Goal: Navigation & Orientation: Go to known website

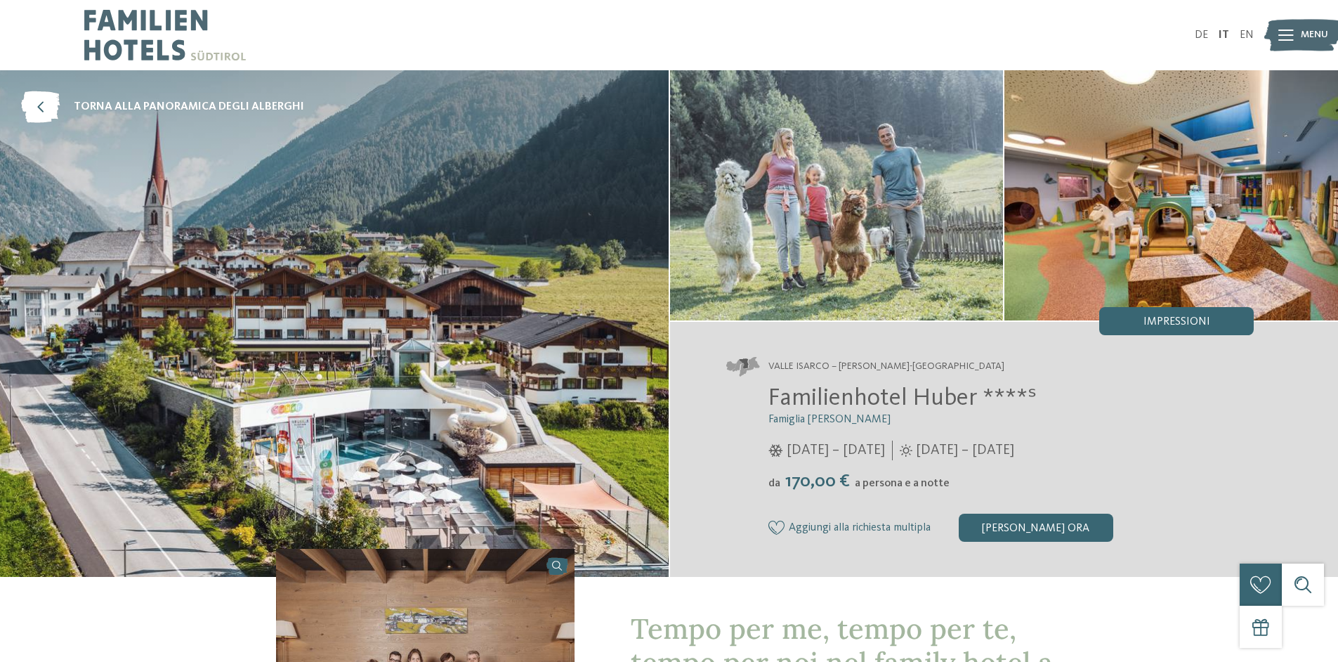
click at [1198, 192] on img at bounding box center [1172, 195] width 334 height 250
click at [1185, 325] on span "Impressioni" at bounding box center [1177, 321] width 67 height 11
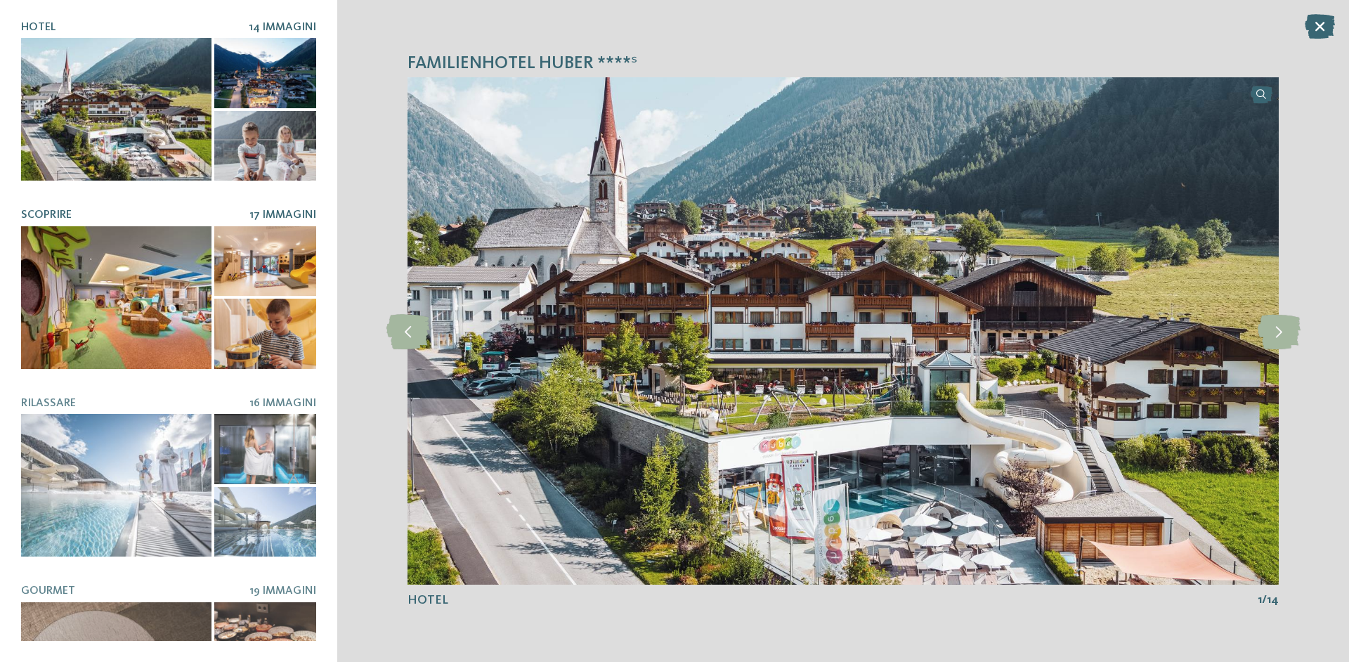
click at [119, 286] on div at bounding box center [116, 297] width 190 height 143
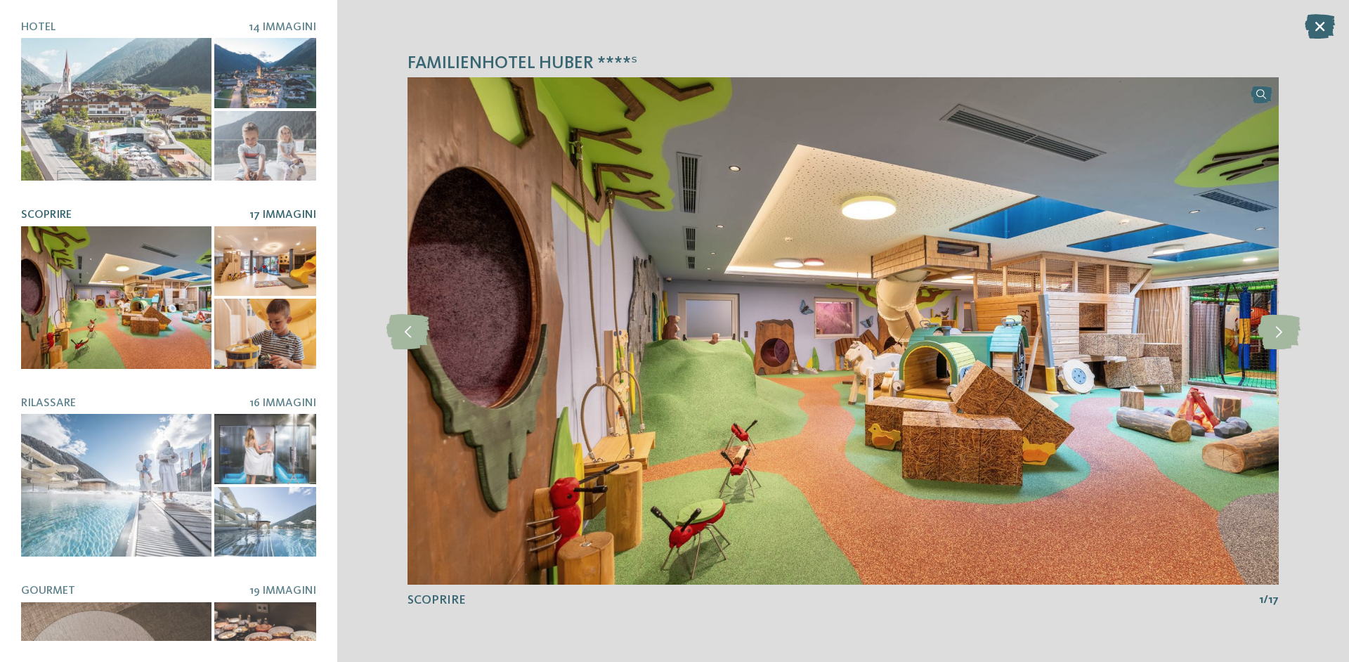
click at [258, 272] on div at bounding box center [265, 261] width 102 height 70
click at [273, 315] on div at bounding box center [265, 334] width 102 height 70
click at [1283, 333] on icon at bounding box center [1279, 330] width 43 height 35
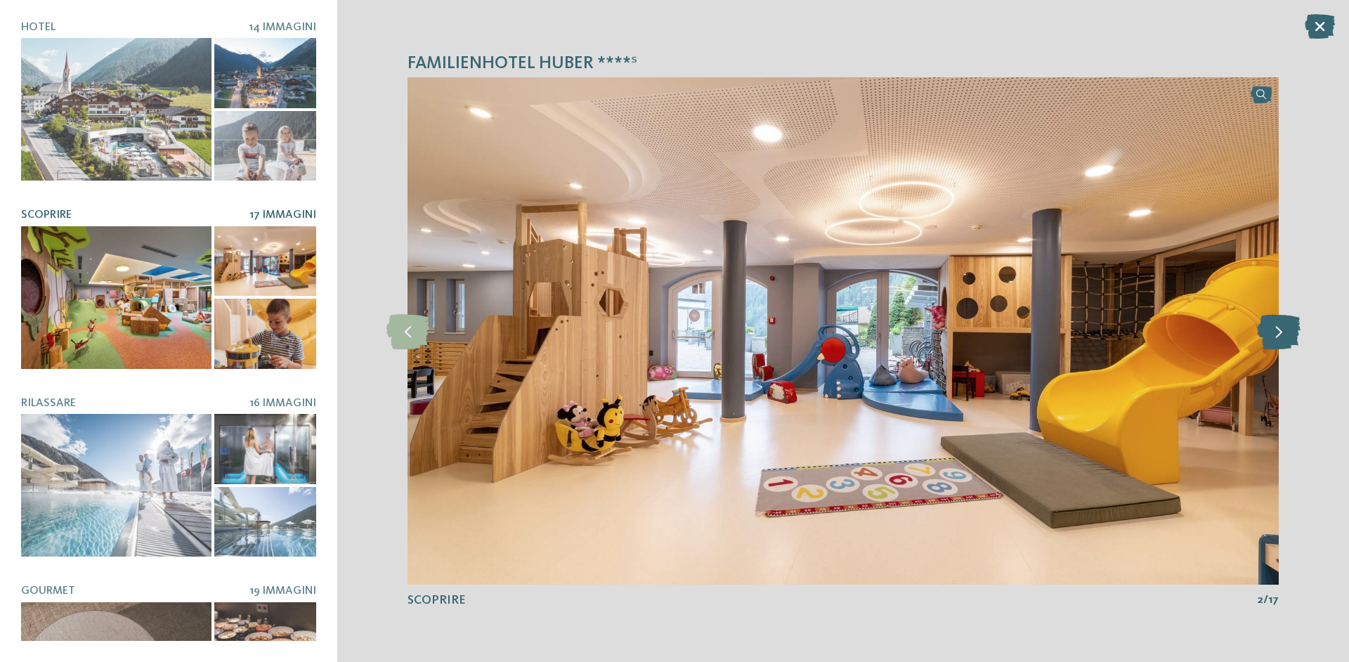
click at [1283, 333] on icon at bounding box center [1279, 330] width 43 height 35
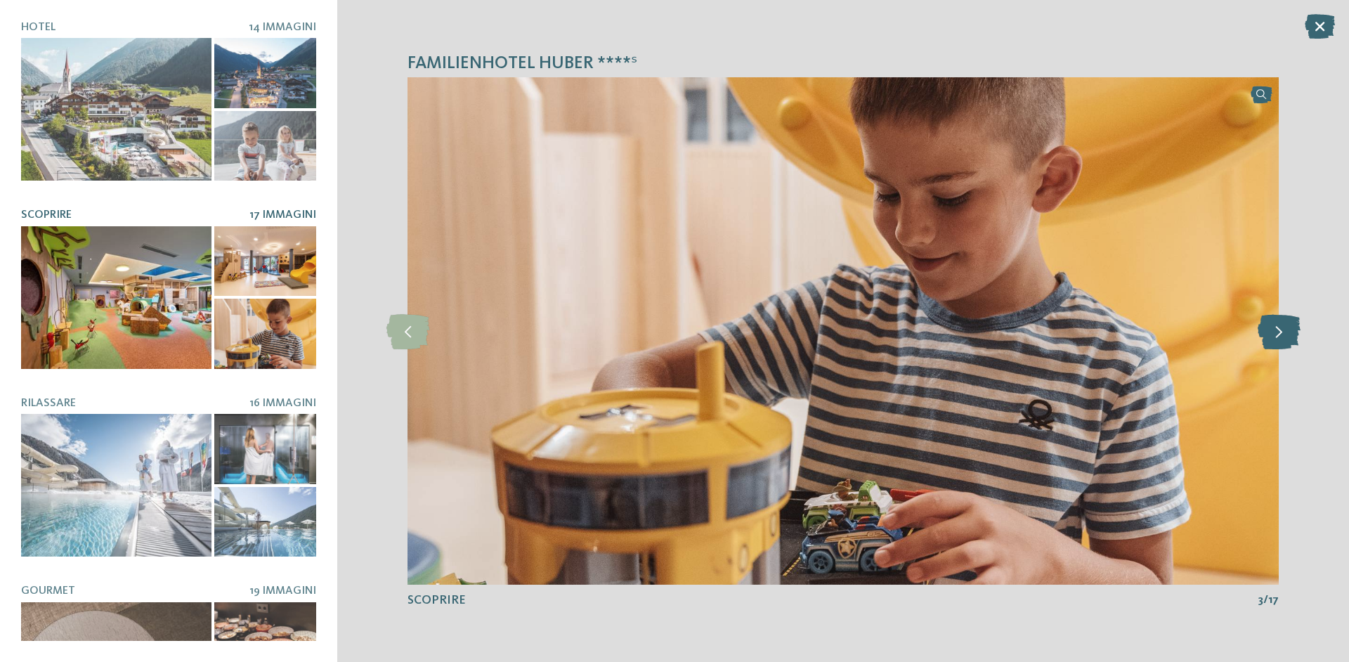
click at [1283, 333] on icon at bounding box center [1279, 330] width 43 height 35
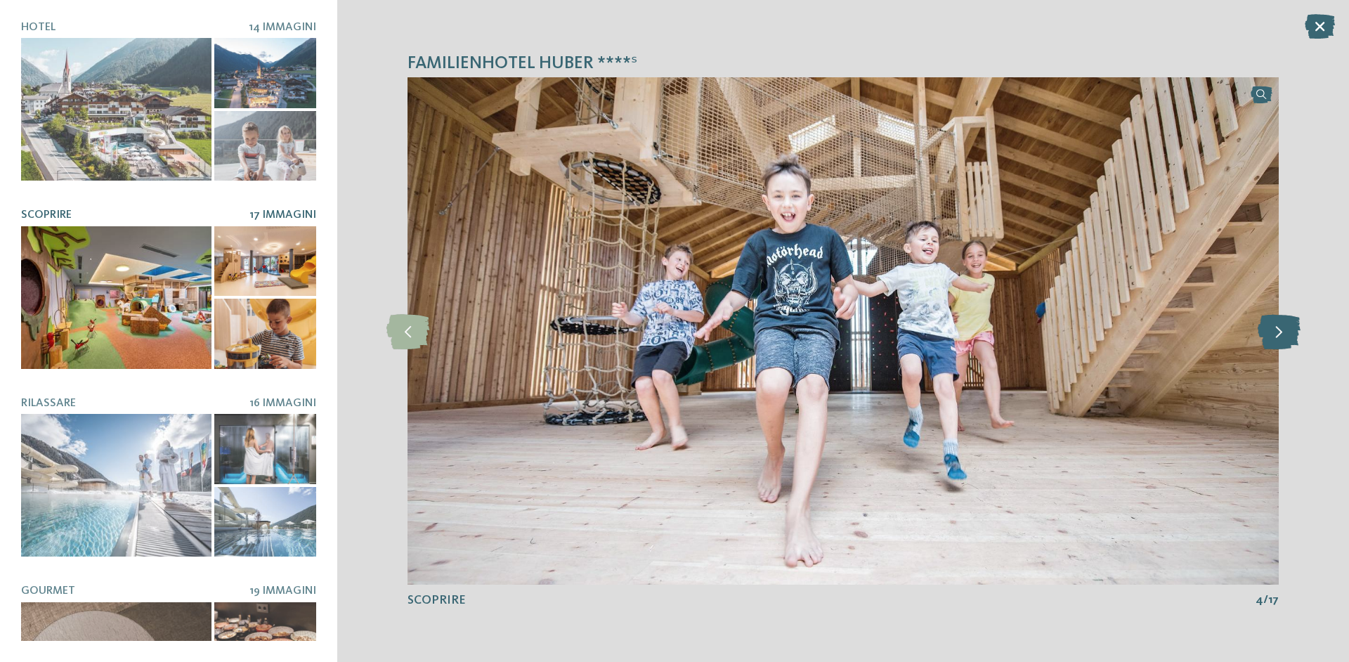
click at [1283, 333] on icon at bounding box center [1279, 330] width 43 height 35
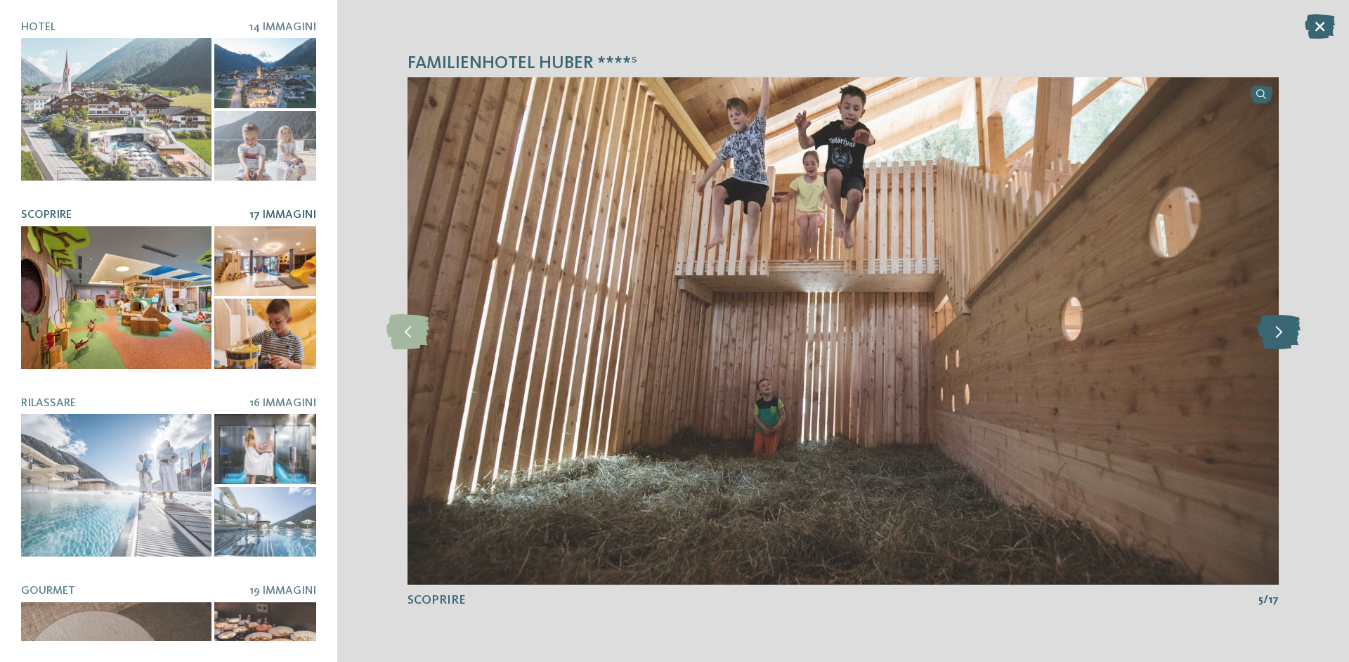
click at [1283, 333] on icon at bounding box center [1279, 330] width 43 height 35
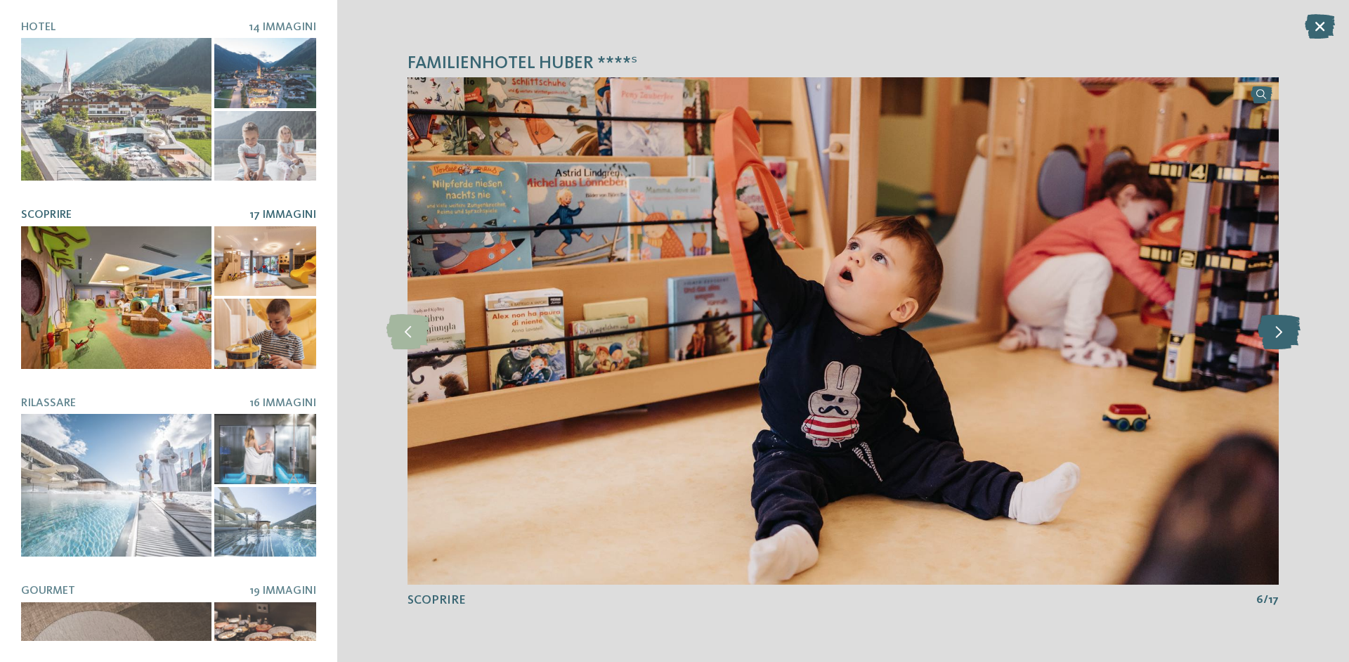
click at [1283, 333] on icon at bounding box center [1279, 330] width 43 height 35
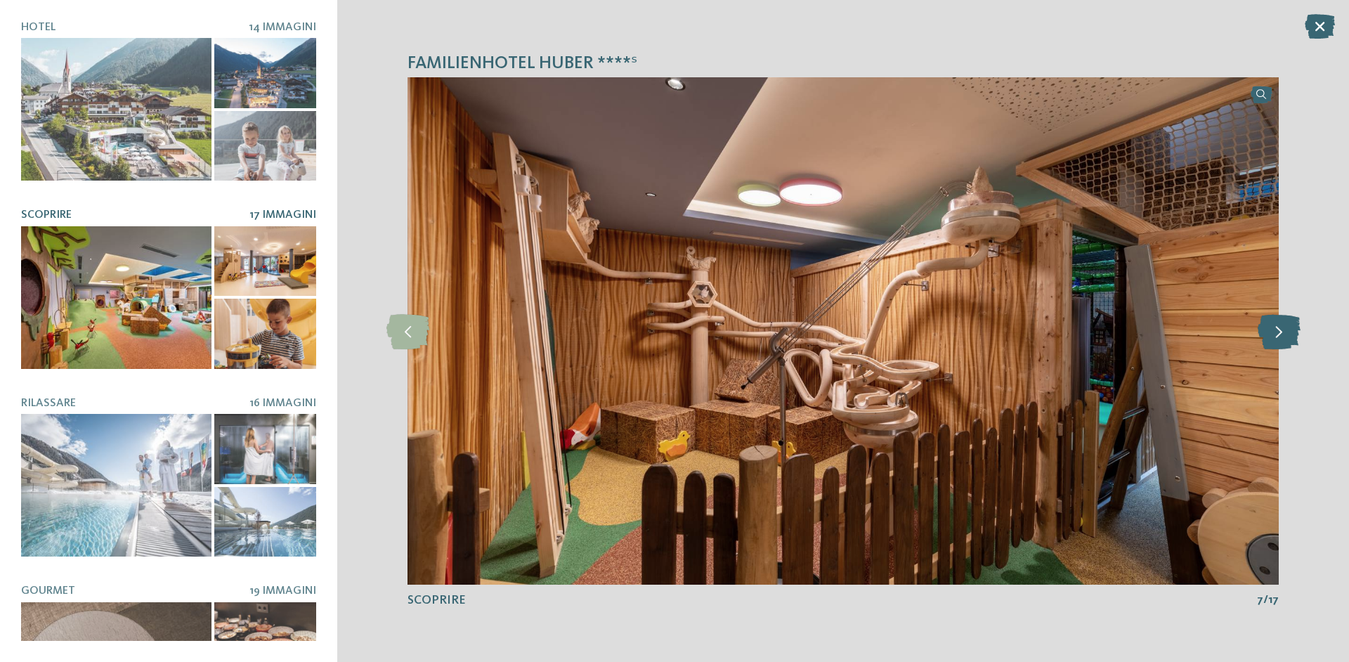
click at [1283, 333] on icon at bounding box center [1279, 330] width 43 height 35
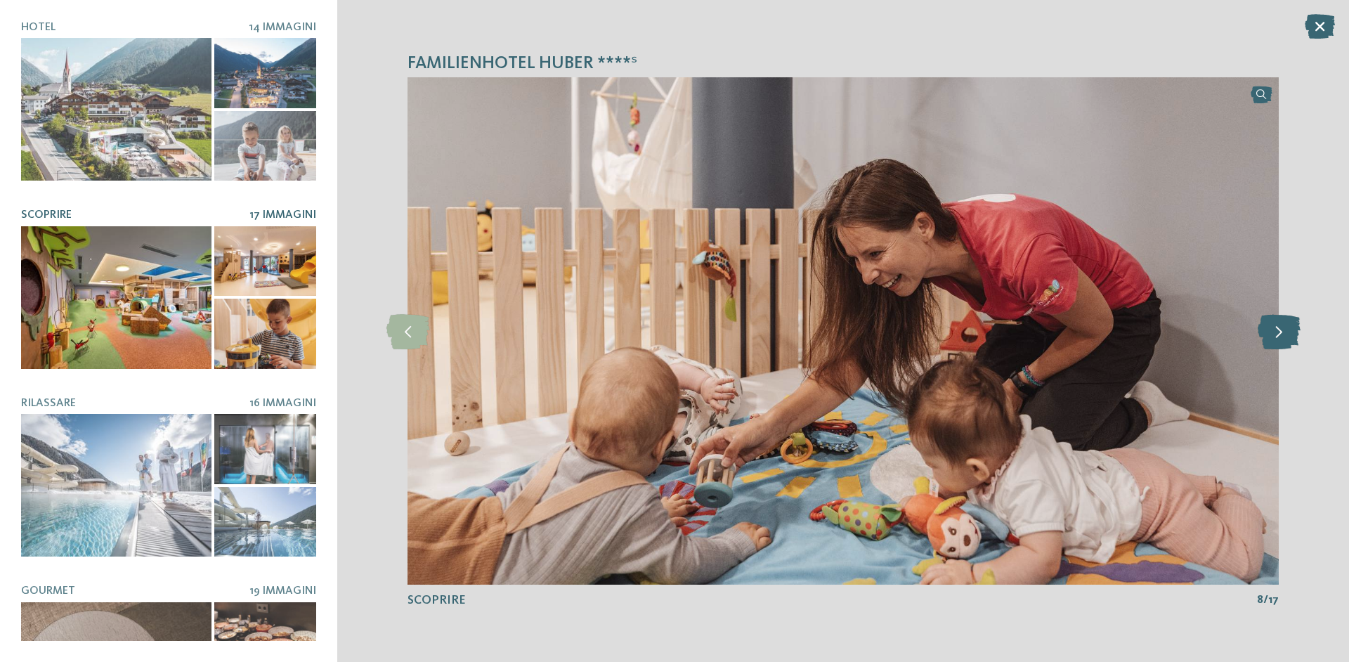
click at [1283, 333] on icon at bounding box center [1279, 330] width 43 height 35
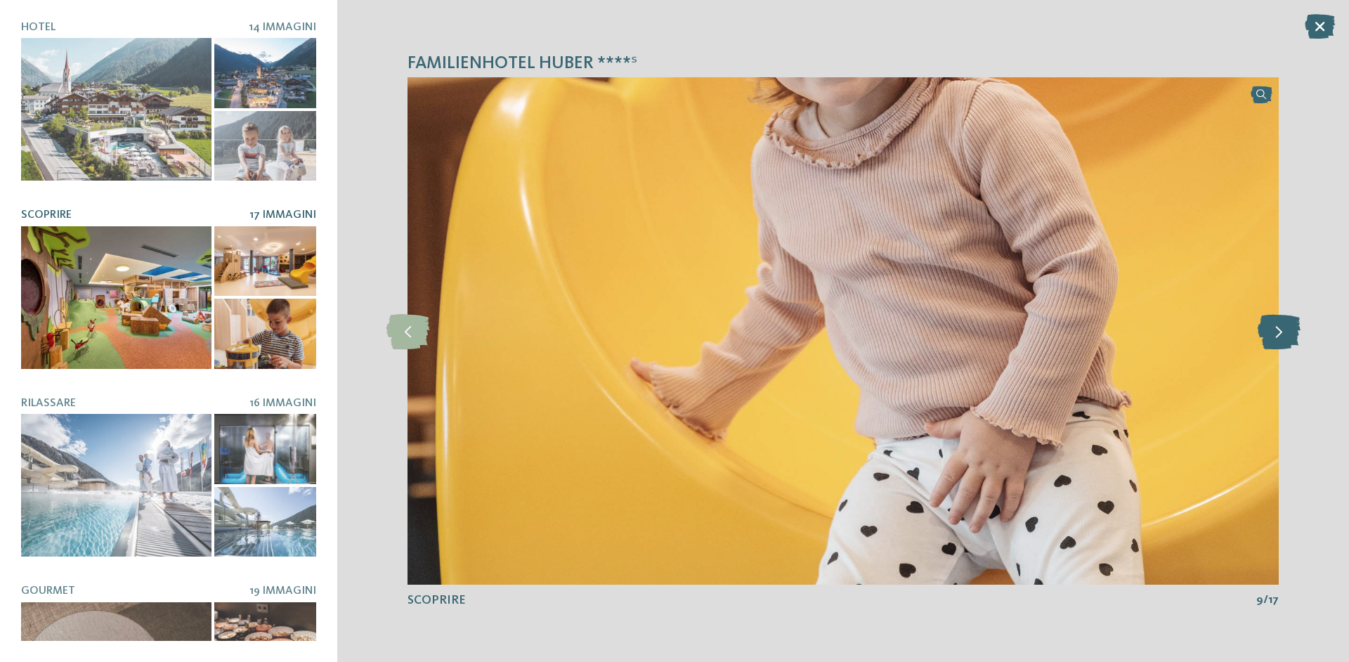
click at [1283, 333] on icon at bounding box center [1279, 330] width 43 height 35
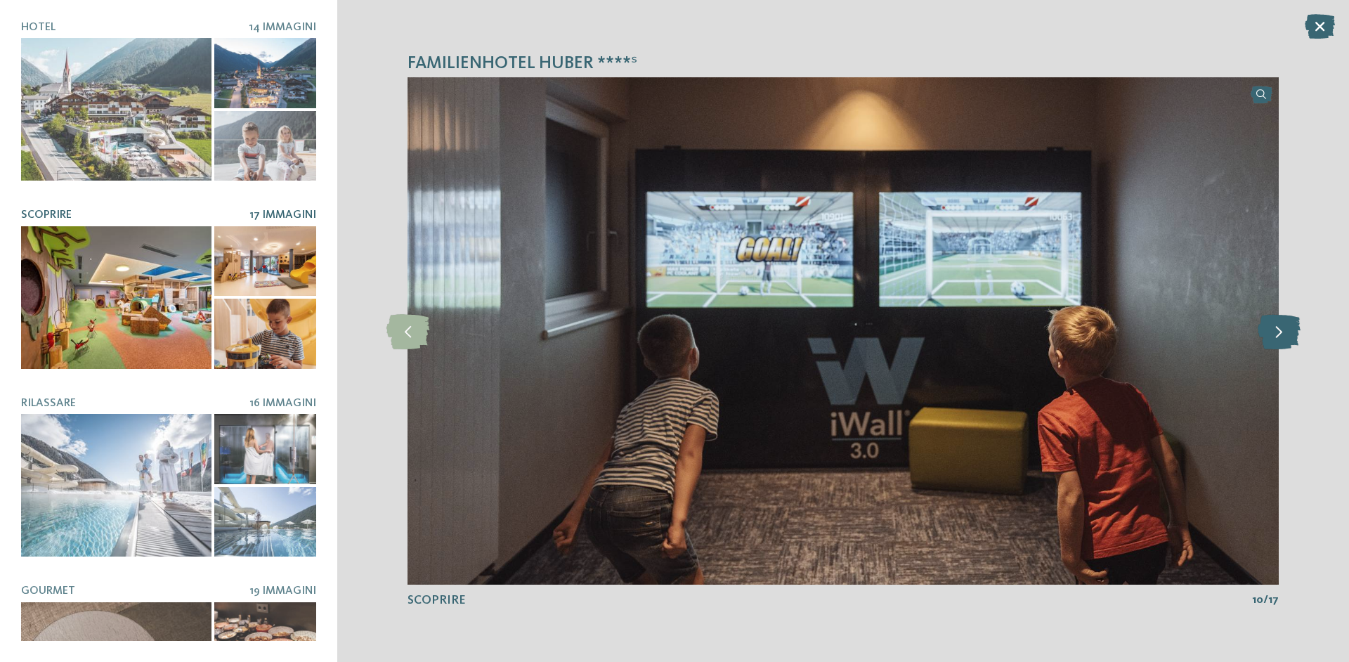
click at [1283, 333] on icon at bounding box center [1279, 330] width 43 height 35
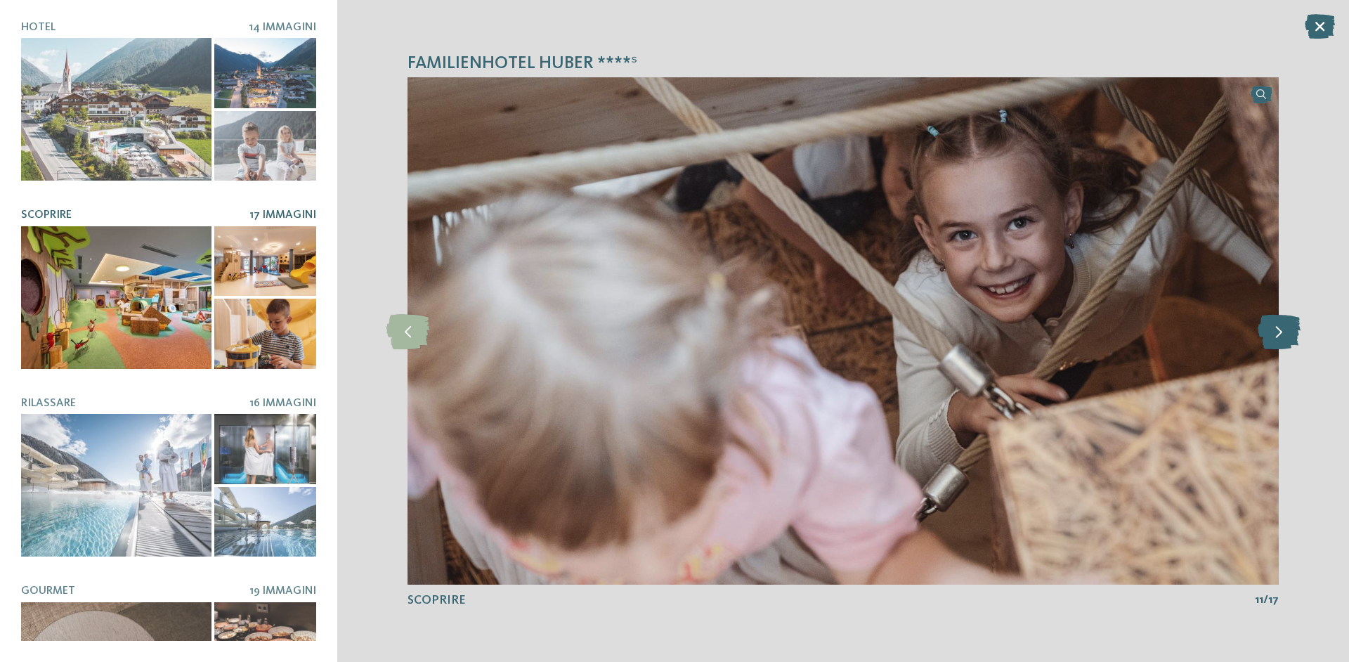
click at [1283, 333] on icon at bounding box center [1279, 330] width 43 height 35
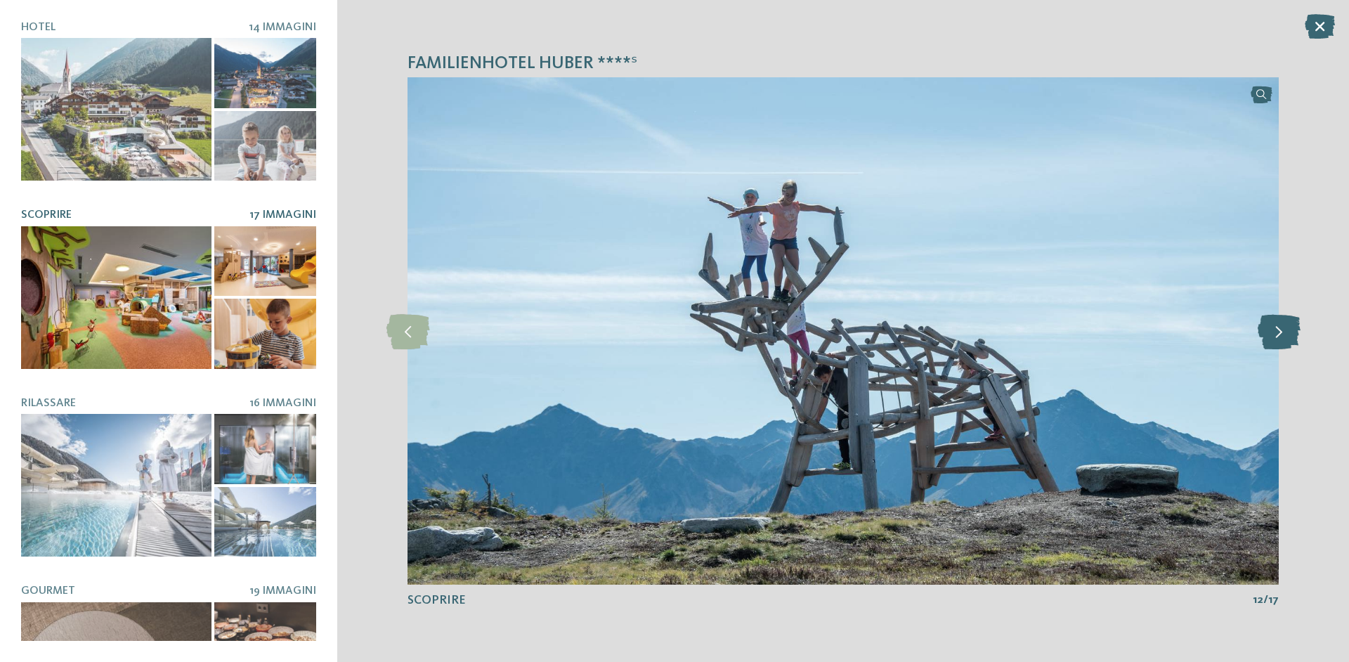
click at [1283, 333] on icon at bounding box center [1279, 330] width 43 height 35
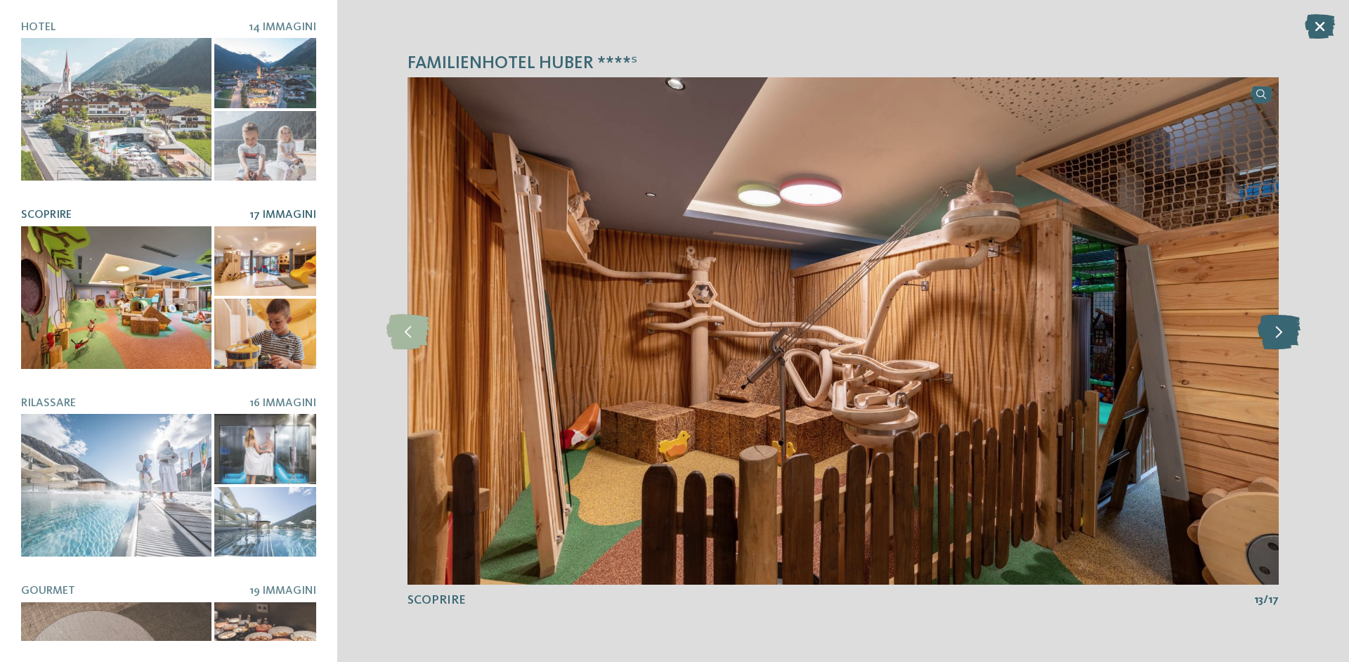
click at [1283, 333] on icon at bounding box center [1279, 330] width 43 height 35
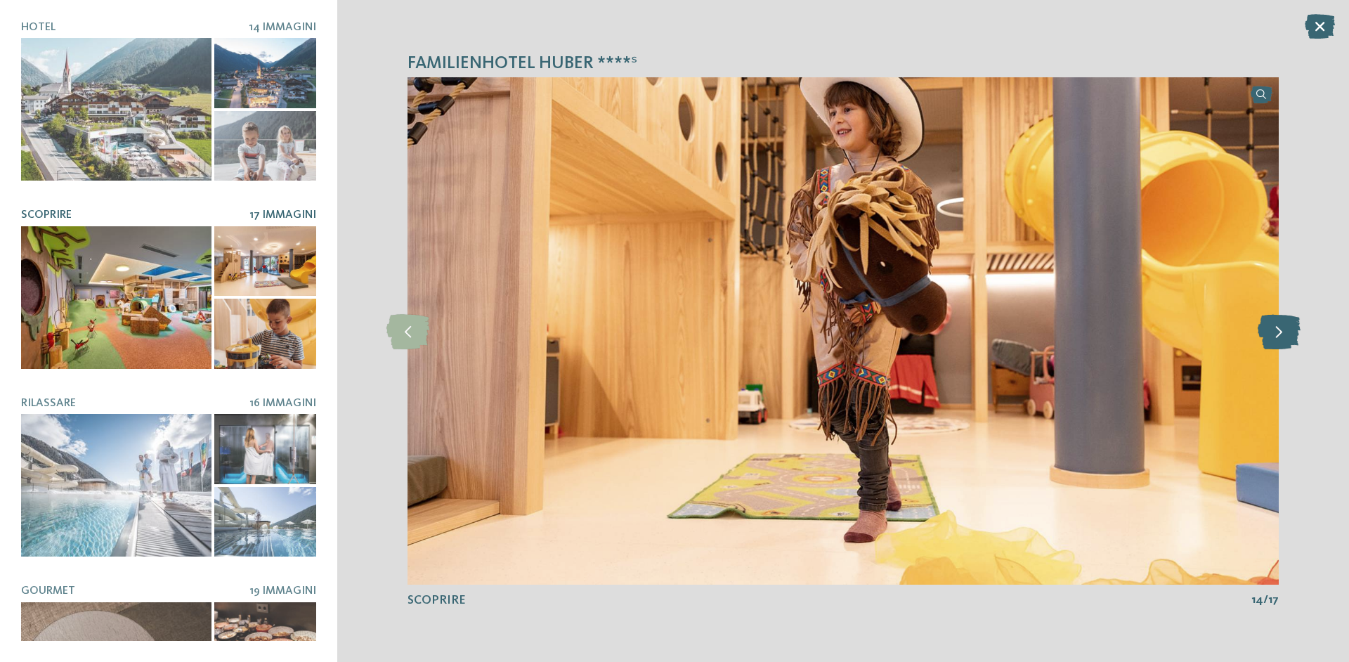
click at [1283, 333] on icon at bounding box center [1279, 330] width 43 height 35
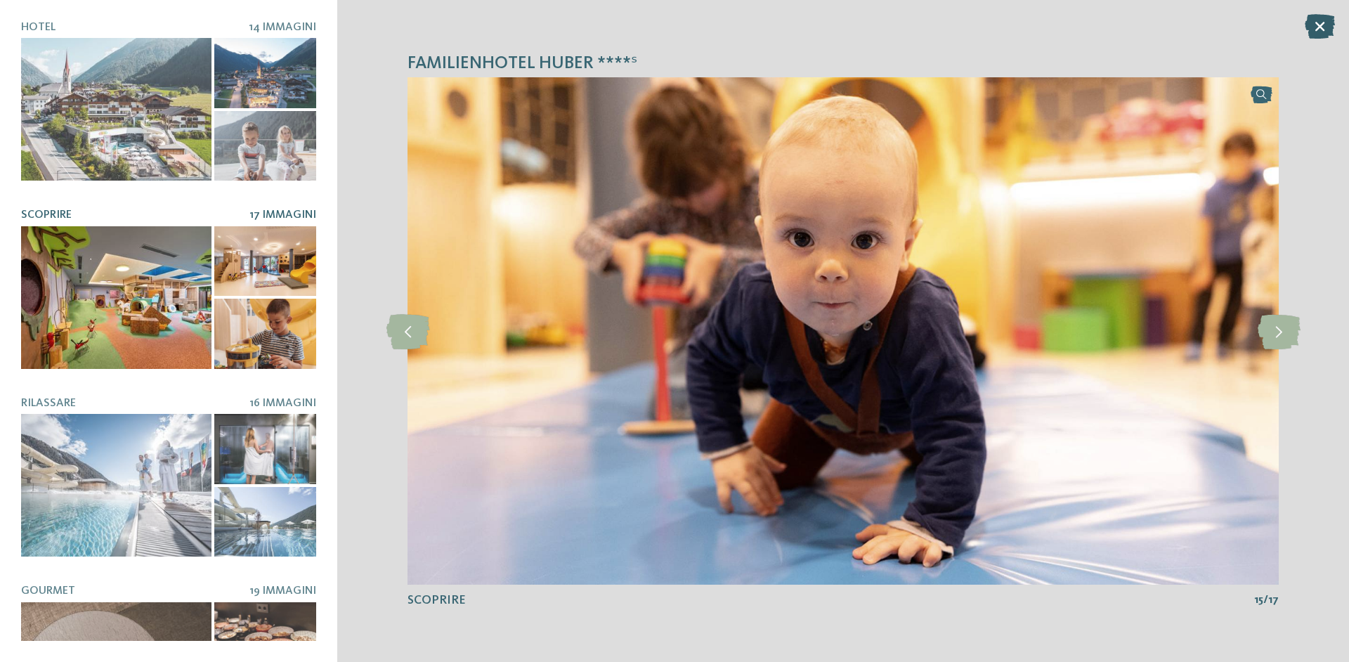
click at [1310, 27] on icon at bounding box center [1320, 26] width 30 height 25
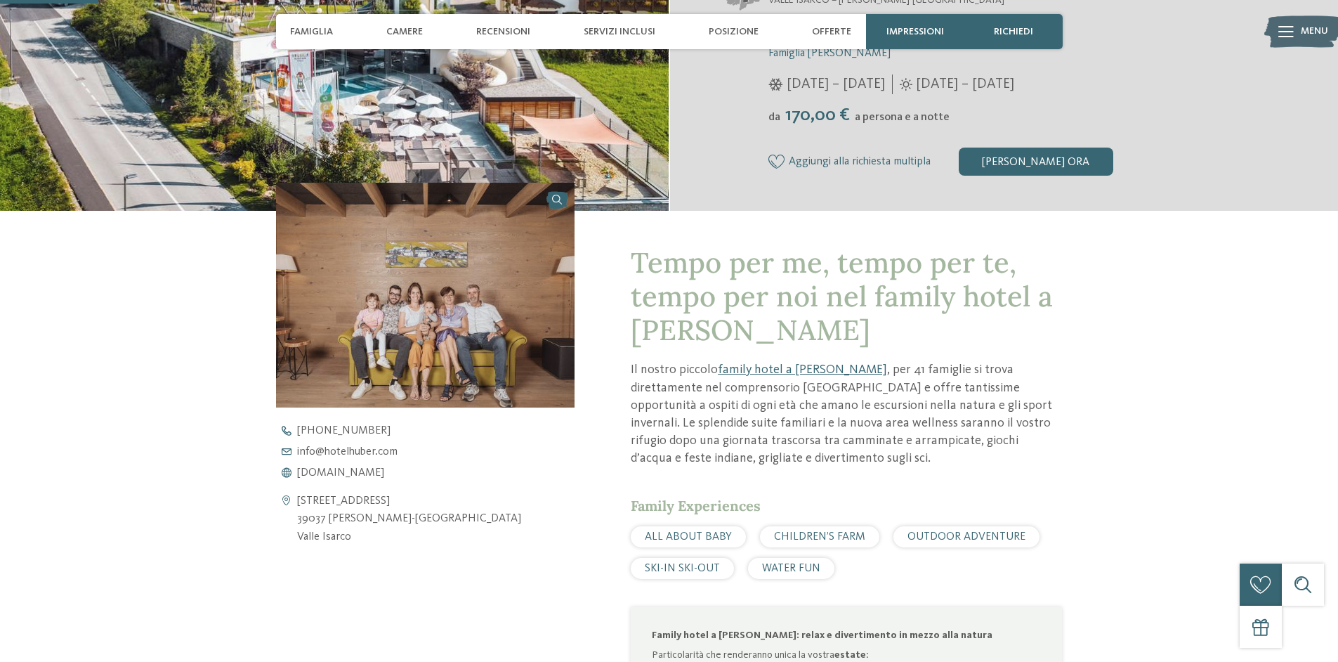
scroll to position [372, 0]
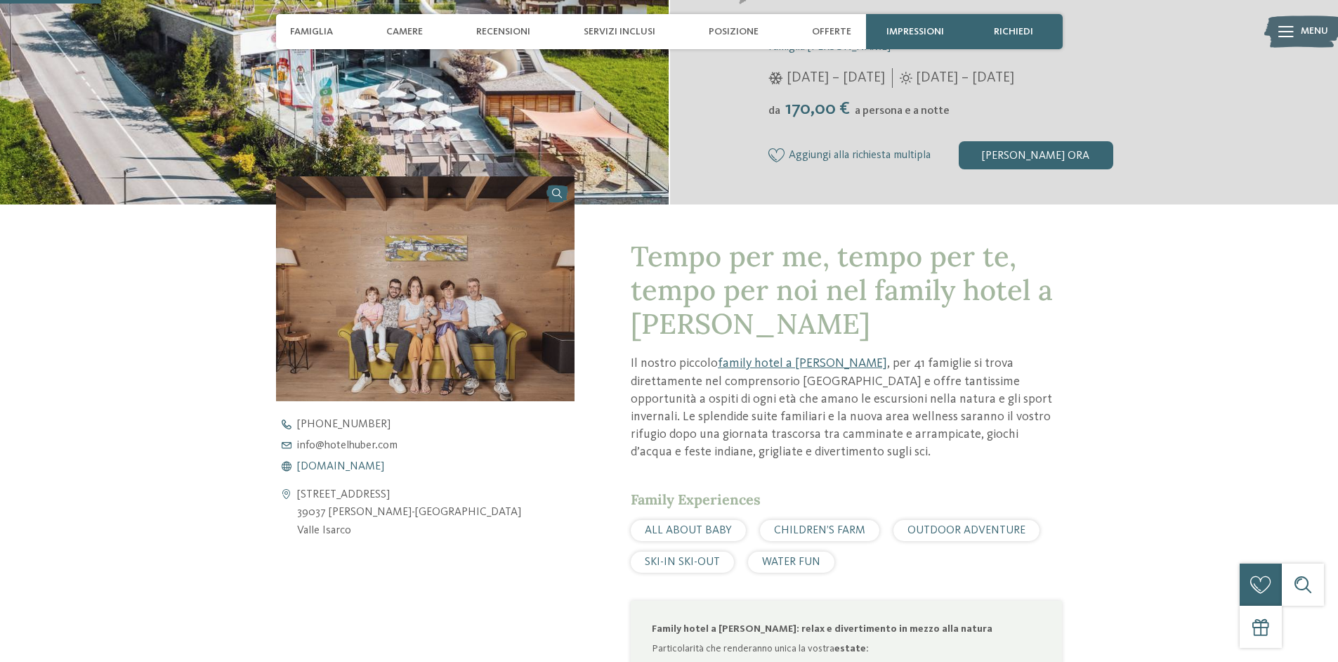
click at [370, 463] on span "[DOMAIN_NAME]" at bounding box center [340, 466] width 87 height 11
